Goal: Information Seeking & Learning: Learn about a topic

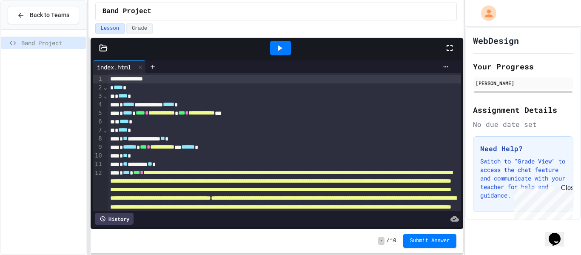
click at [280, 50] on icon at bounding box center [279, 48] width 10 height 10
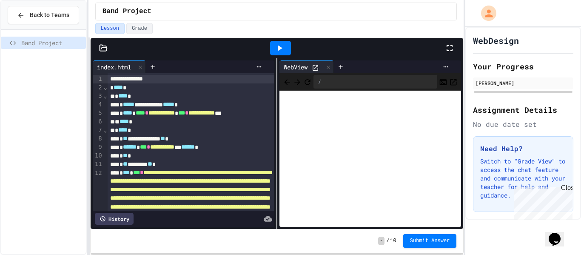
click at [140, 156] on div "* ** *" at bounding box center [191, 155] width 167 height 9
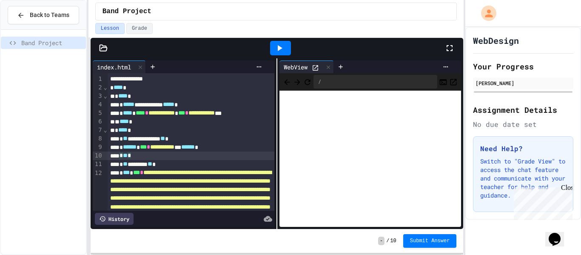
click at [410, 26] on div "Lesson Grade" at bounding box center [276, 28] width 362 height 11
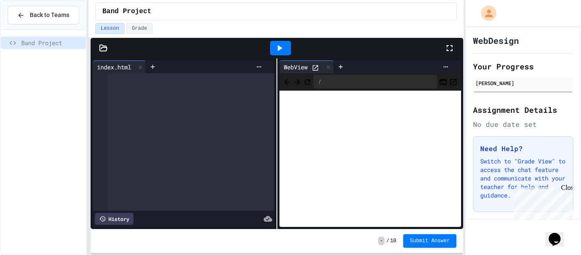
scroll to position [4734, 0]
